Goal: Information Seeking & Learning: Learn about a topic

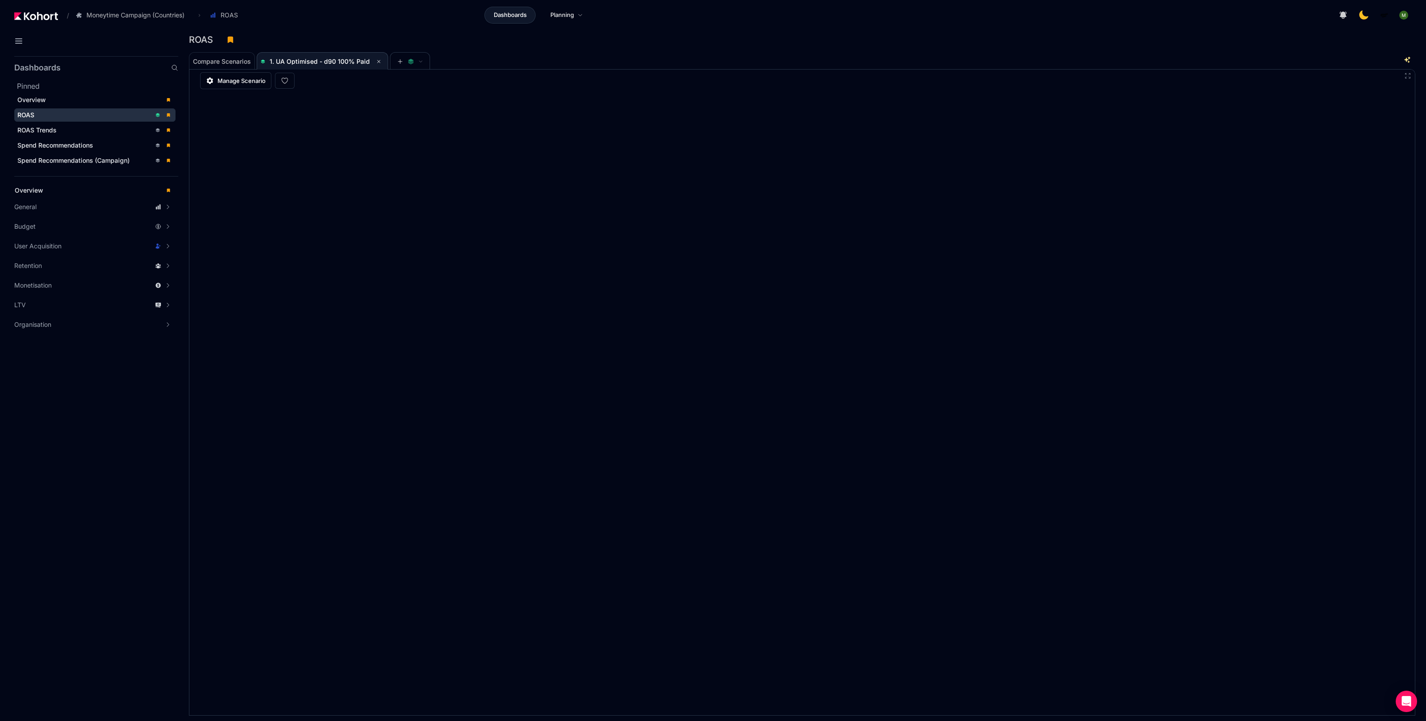
click at [92, 115] on div "ROAS" at bounding box center [84, 115] width 134 height 9
click at [1028, 31] on header "/ Moneytime Campaign (Countries) Go to products list Moneytime Campaign (Countr…" at bounding box center [713, 16] width 1426 height 33
click at [129, 532] on aside "Dashboards Pinned Overview ROAS ROAS Trends Spend Recommendations Spend Recomme…" at bounding box center [89, 387] width 178 height 668
